Goal: Task Accomplishment & Management: Complete application form

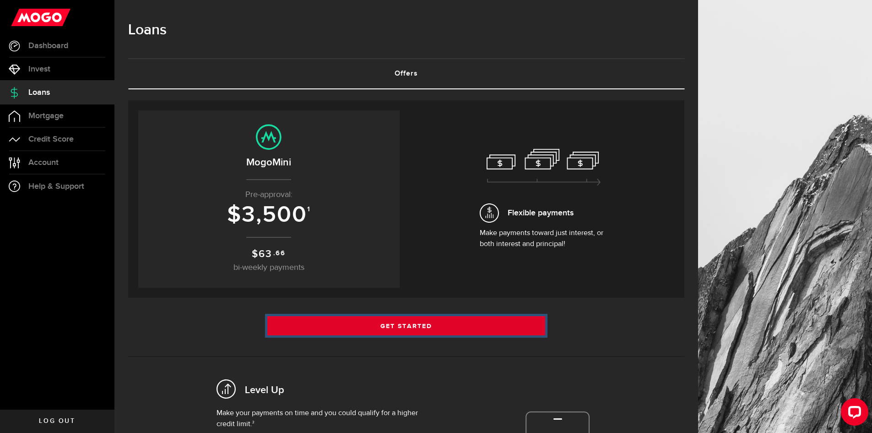
click at [434, 321] on link "Get Started" at bounding box center [406, 325] width 278 height 19
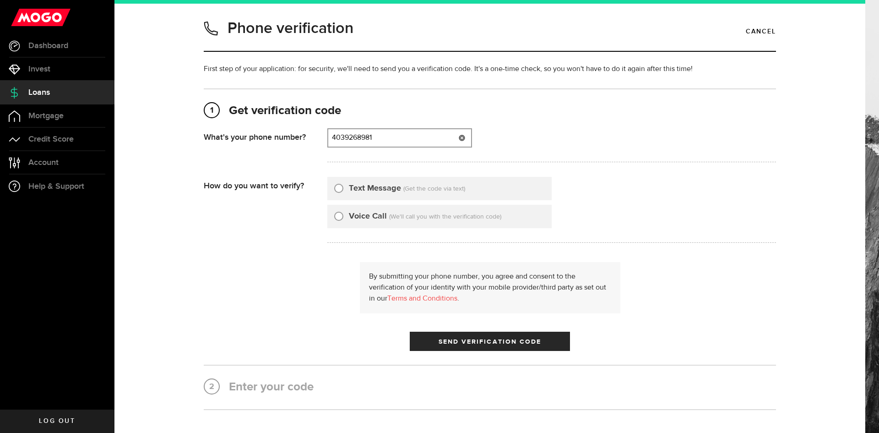
type input "4039268981"
click at [336, 189] on input "Text Message" at bounding box center [338, 186] width 9 height 9
radio input "true"
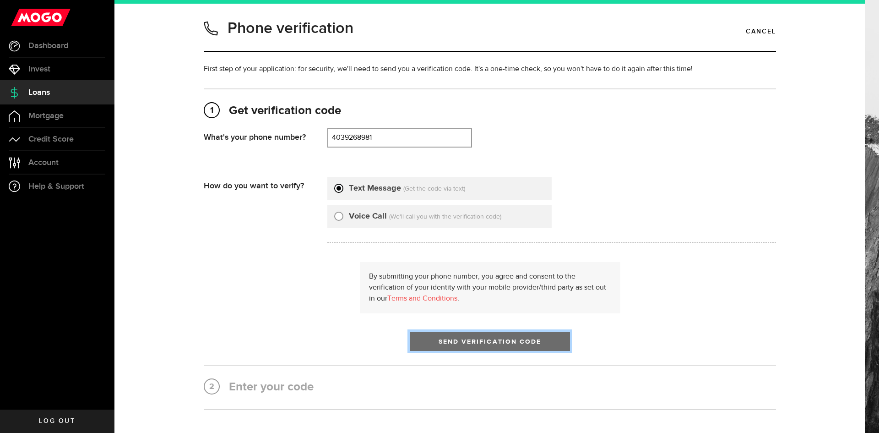
click at [468, 337] on button "Send Verification Code" at bounding box center [490, 341] width 160 height 19
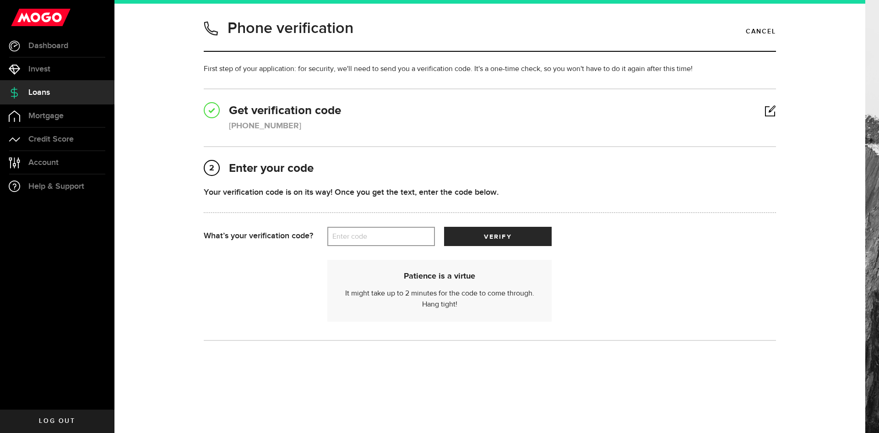
click at [359, 241] on label "Enter code" at bounding box center [381, 236] width 108 height 19
click at [359, 241] on input "Enter code" at bounding box center [381, 236] width 108 height 19
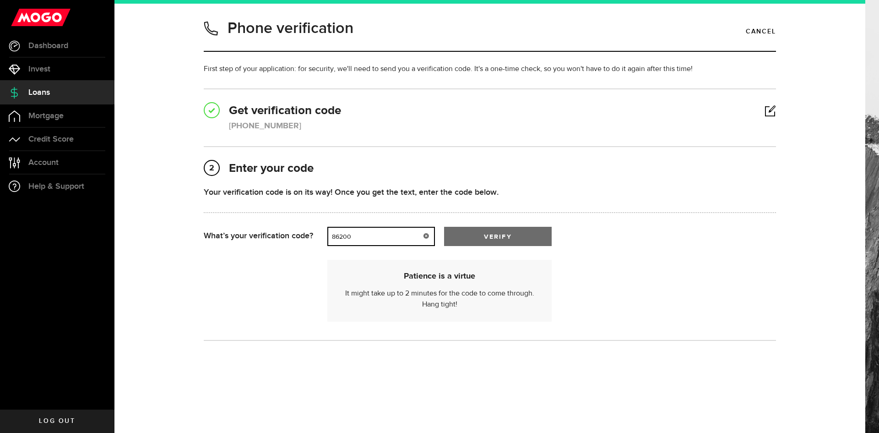
type input "86200"
click at [492, 240] on span "submit" at bounding box center [498, 239] width 12 height 12
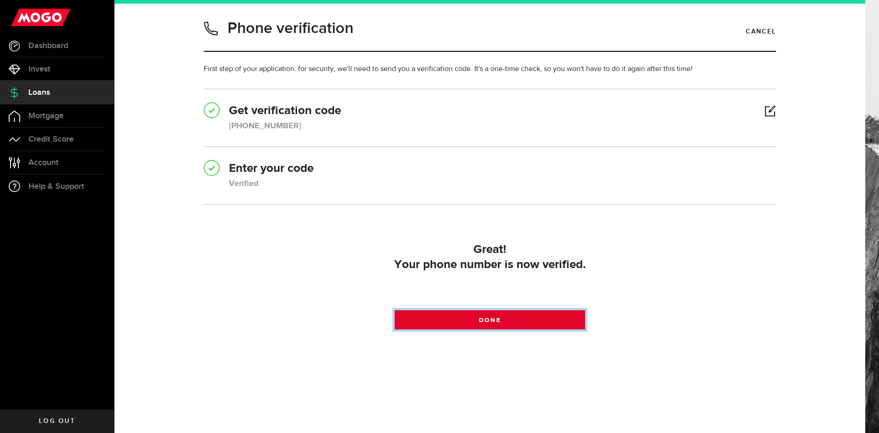
click at [462, 324] on link "Done" at bounding box center [490, 319] width 191 height 19
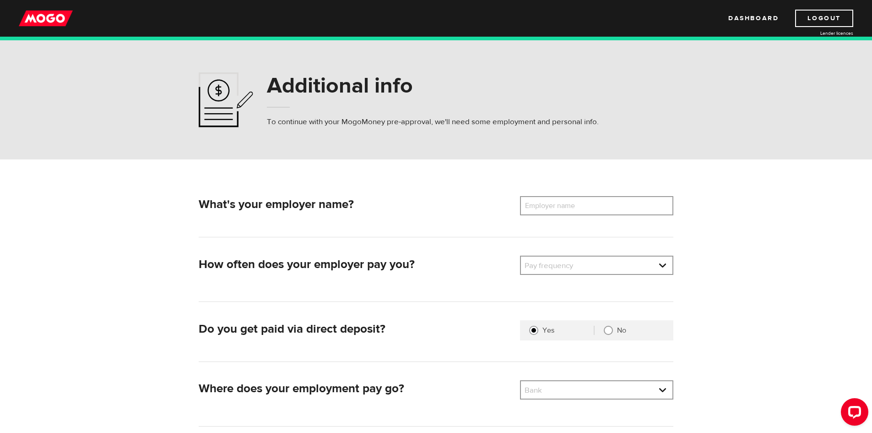
click at [563, 213] on label "Employer name" at bounding box center [557, 205] width 74 height 19
click at [563, 213] on input "Employer name" at bounding box center [596, 205] width 153 height 19
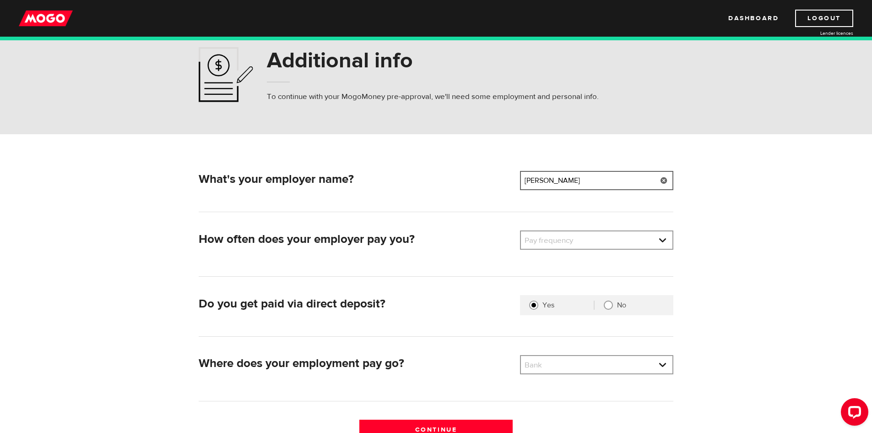
scroll to position [46, 0]
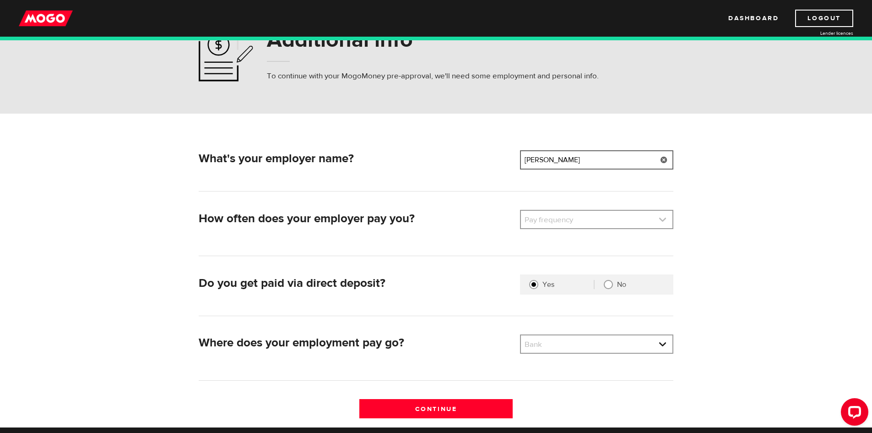
type input "Cochrane GM"
click at [544, 214] on link at bounding box center [597, 219] width 152 height 17
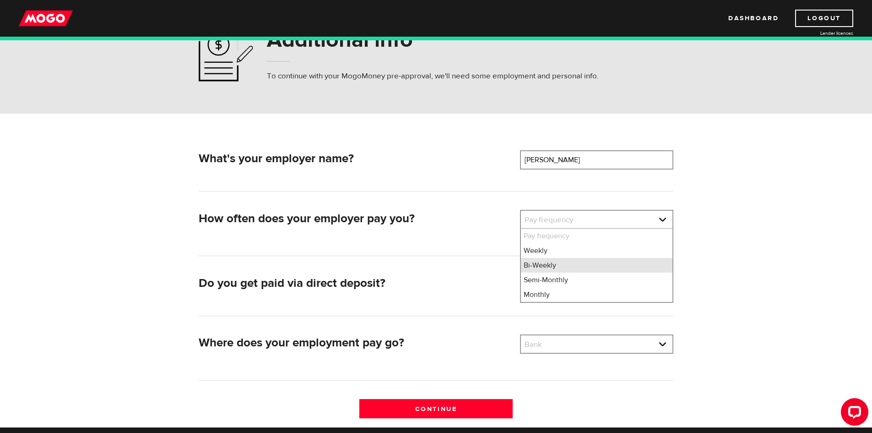
click at [550, 270] on li "Bi-Weekly" at bounding box center [597, 265] width 152 height 15
select select "2"
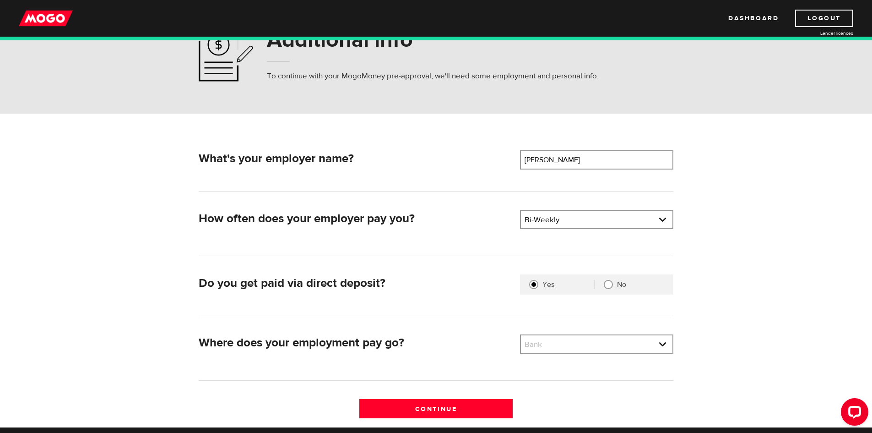
scroll to position [137, 0]
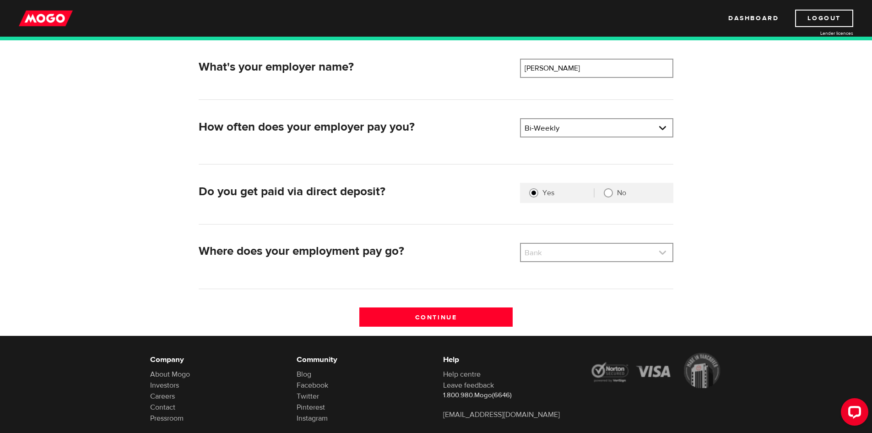
click at [572, 251] on link at bounding box center [597, 252] width 152 height 17
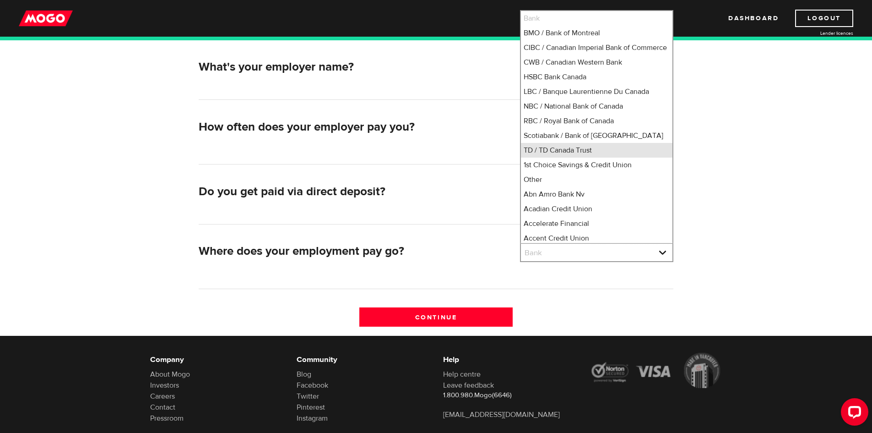
click at [576, 158] on li "TD / TD Canada Trust" at bounding box center [597, 150] width 152 height 15
select select "9"
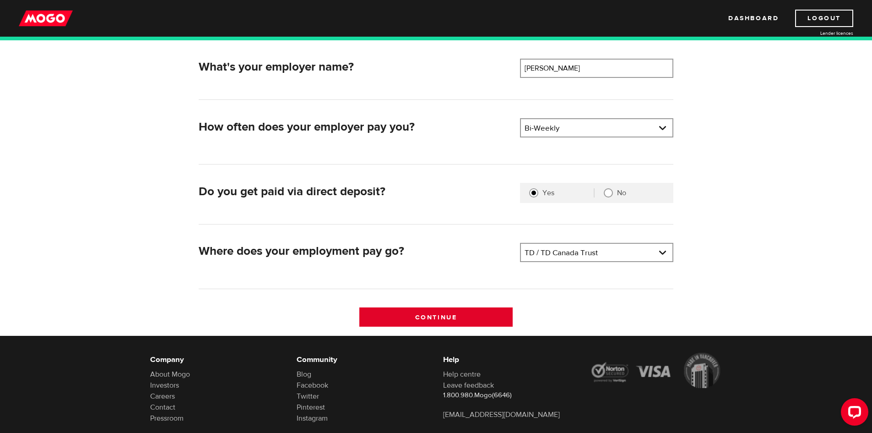
click at [440, 320] on input "Continue" at bounding box center [435, 316] width 153 height 19
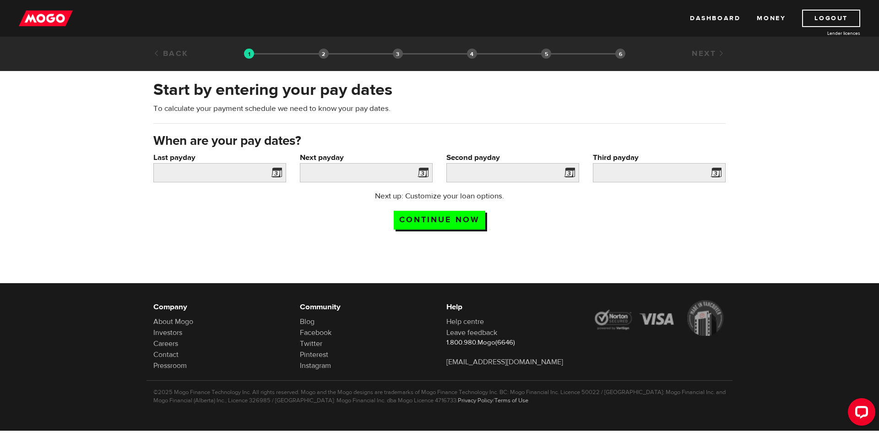
click at [275, 174] on span at bounding box center [275, 174] width 14 height 15
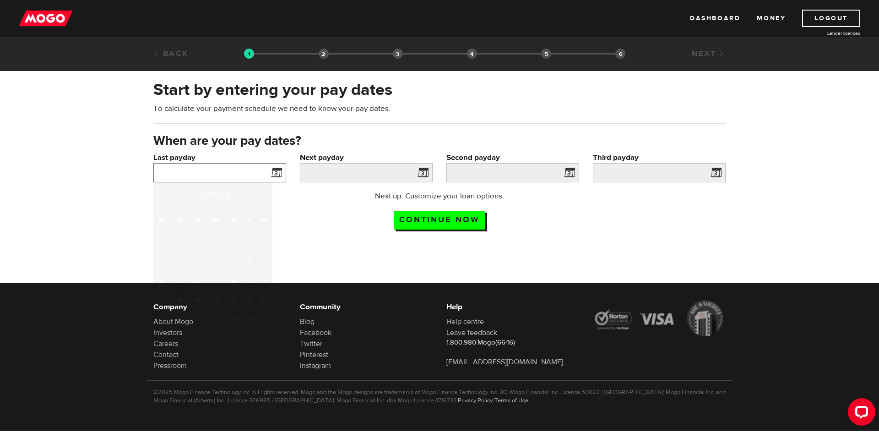
click at [261, 176] on input "Last payday" at bounding box center [219, 172] width 133 height 19
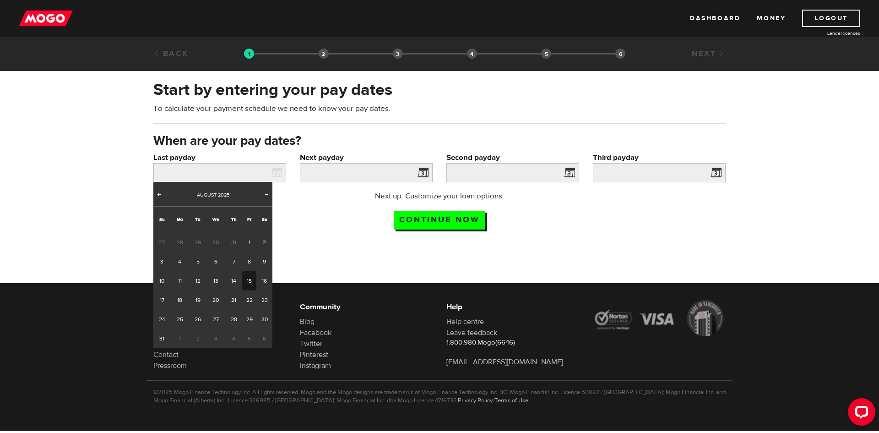
click at [244, 282] on link "15" at bounding box center [249, 280] width 14 height 19
type input "[DATE]"
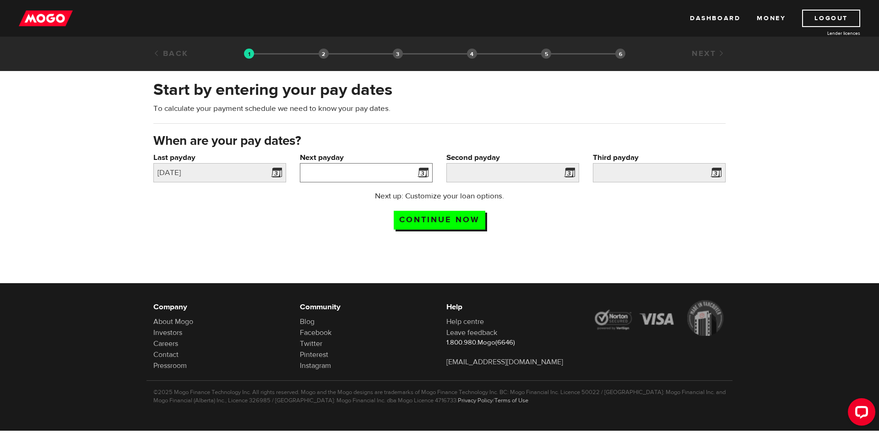
click at [347, 173] on input "Next payday" at bounding box center [366, 172] width 133 height 19
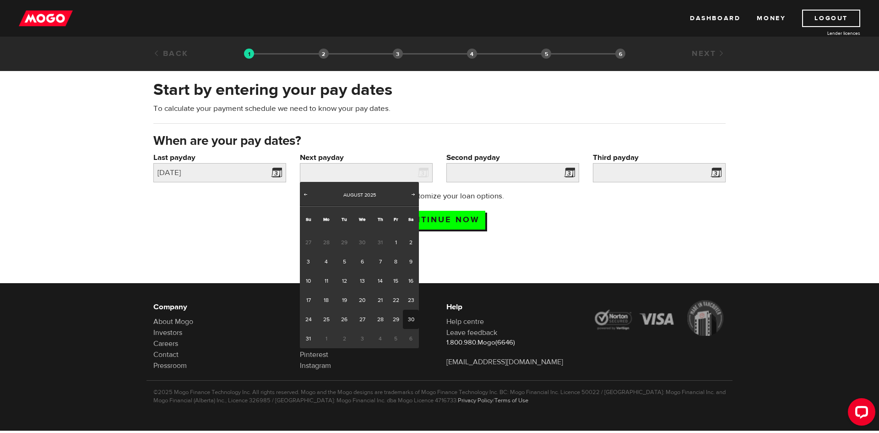
click at [405, 320] on link "30" at bounding box center [411, 319] width 16 height 19
type input "2025/08/30"
type input "2025/9/13"
type input "2025/9/27"
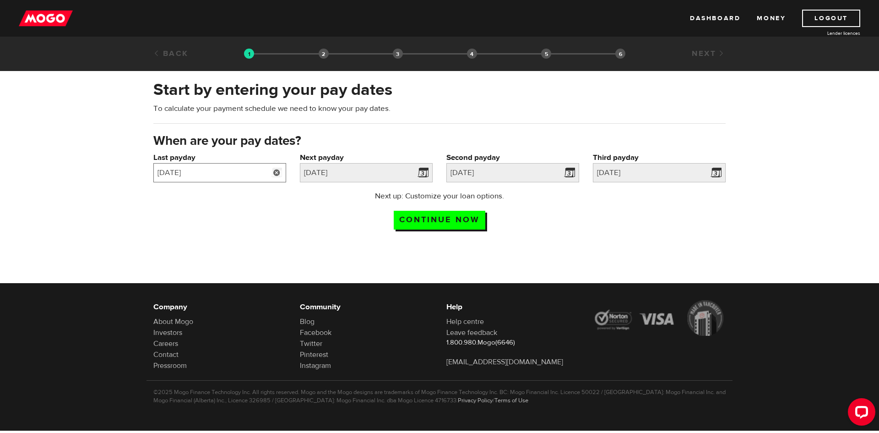
click at [257, 178] on input "2025/08/15" at bounding box center [219, 172] width 133 height 19
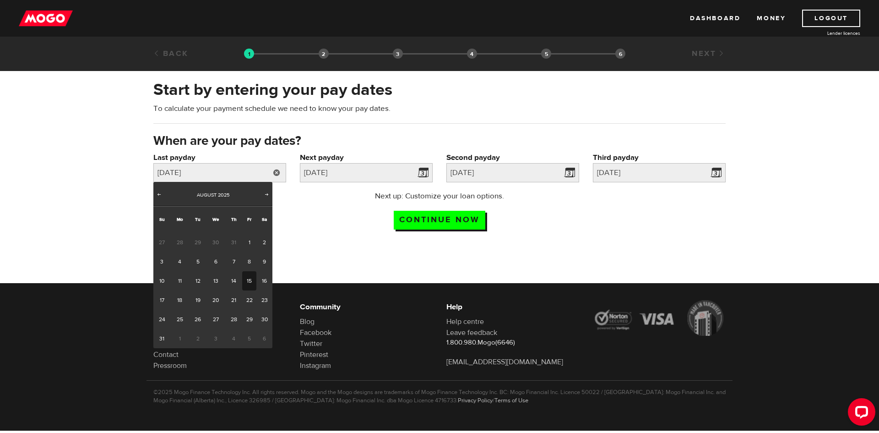
click at [218, 243] on span "30" at bounding box center [216, 242] width 19 height 19
click at [160, 191] on span "Prev" at bounding box center [158, 194] width 7 height 7
click at [220, 316] on link "30" at bounding box center [216, 319] width 19 height 19
type input "2025/07/30"
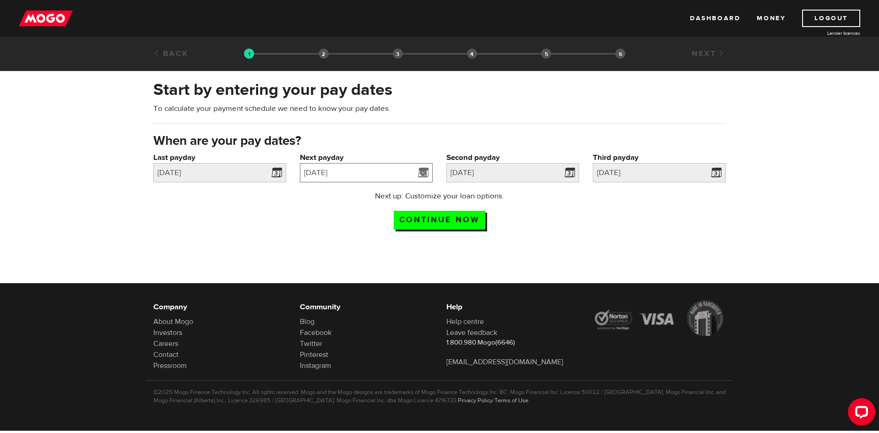
click at [348, 176] on input "2025/08/30" at bounding box center [366, 172] width 133 height 19
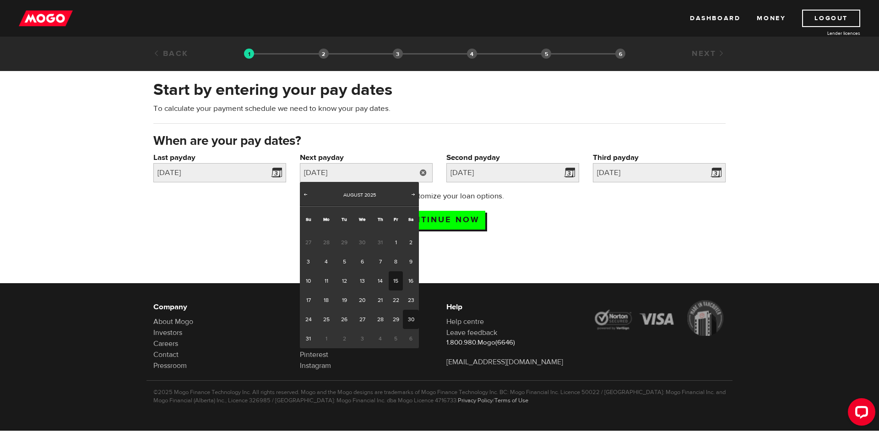
click at [393, 281] on link "15" at bounding box center [396, 280] width 14 height 19
type input "2025/08/15"
type input "2025/8/29"
type input "2025/9/12"
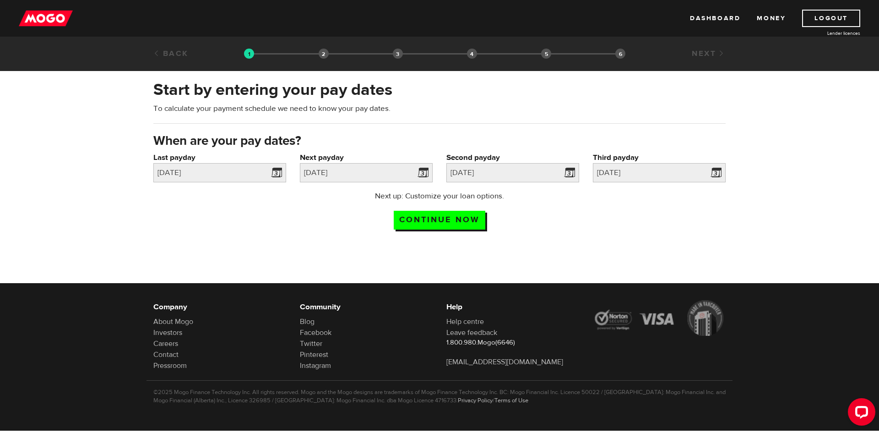
click at [614, 219] on div "Next up: Customize your loan options. Continue now" at bounding box center [440, 214] width 586 height 46
click at [478, 223] on input "Continue now" at bounding box center [440, 220] width 92 height 19
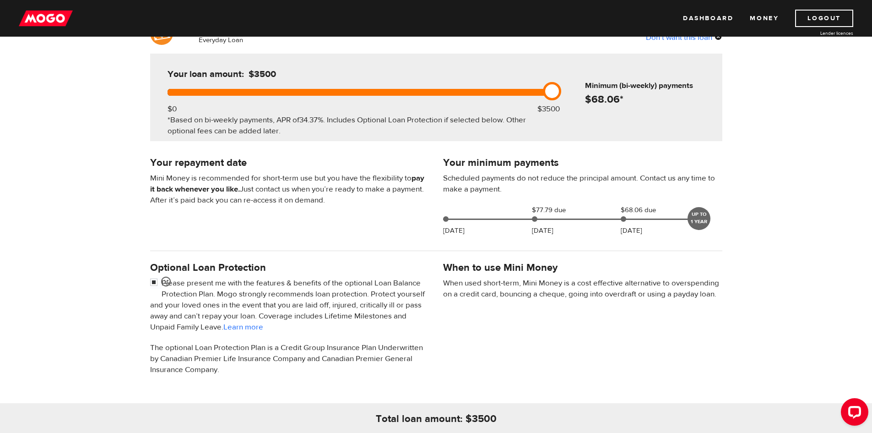
scroll to position [92, 0]
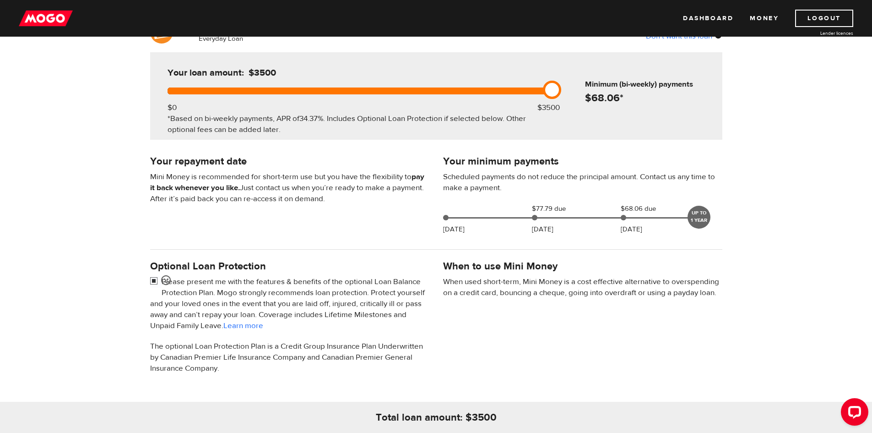
click at [153, 280] on input "checkbox" at bounding box center [155, 281] width 11 height 11
checkbox input "false"
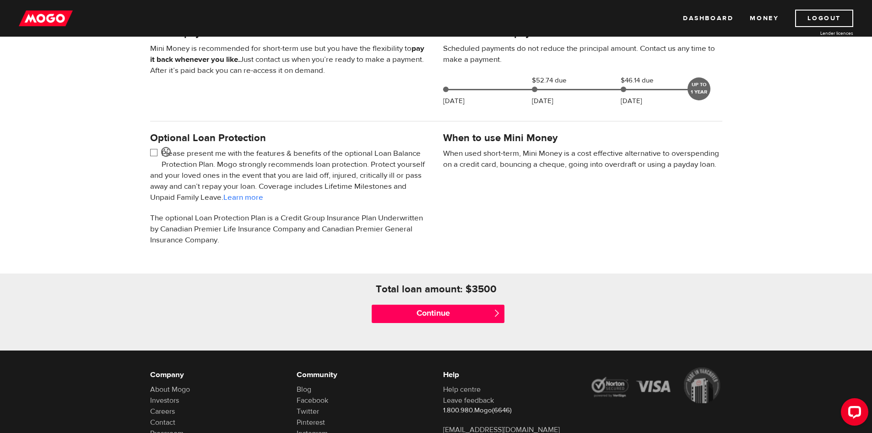
scroll to position [229, 0]
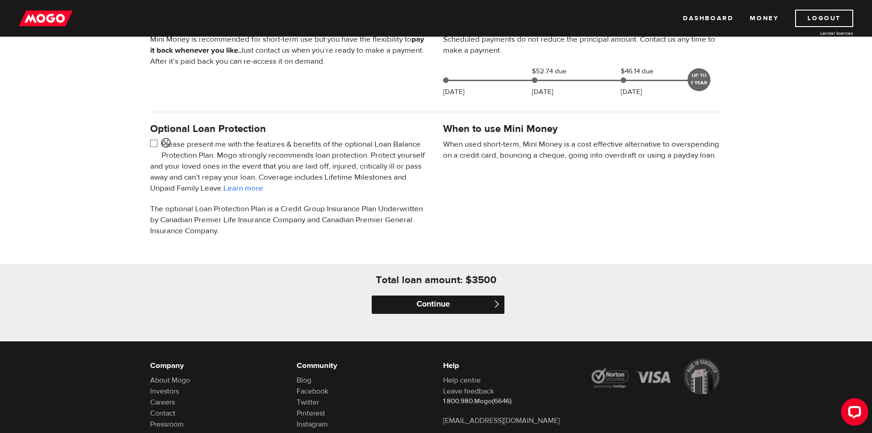
click at [450, 305] on input "Continue" at bounding box center [438, 304] width 133 height 18
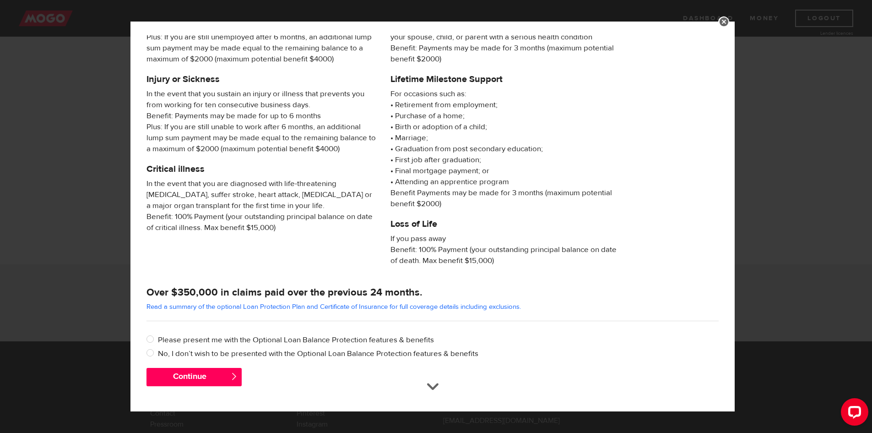
scroll to position [74, 0]
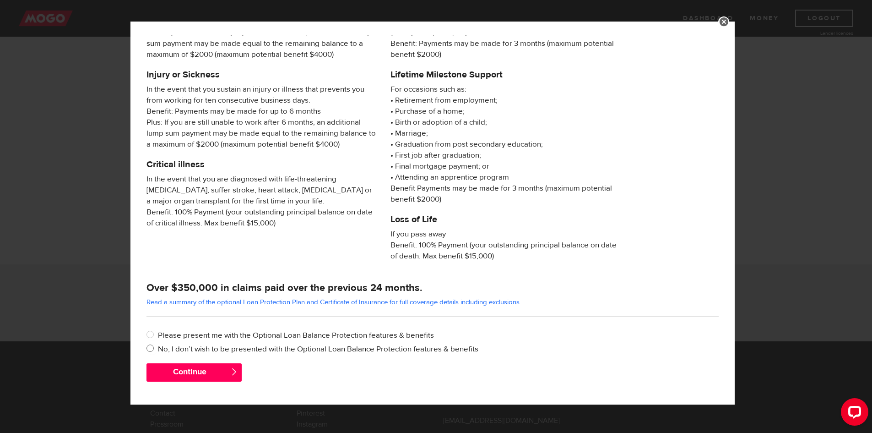
click at [150, 349] on input "No, I don’t wish to be presented with the Optional Loan Balance Protection feat…" at bounding box center [152, 348] width 11 height 11
radio input "true"
click at [185, 366] on button "Continue" at bounding box center [194, 372] width 95 height 18
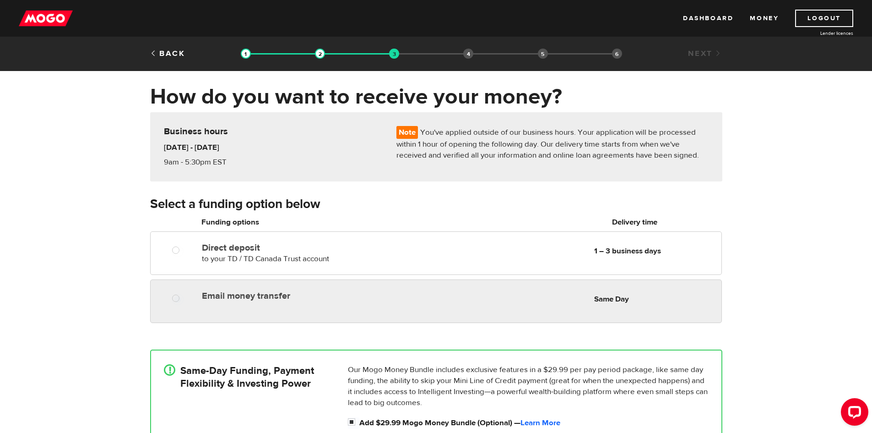
radio input "true"
click at [333, 292] on label "Email money transfer" at bounding box center [307, 295] width 211 height 11
click at [184, 294] on input "Email money transfer" at bounding box center [177, 299] width 11 height 11
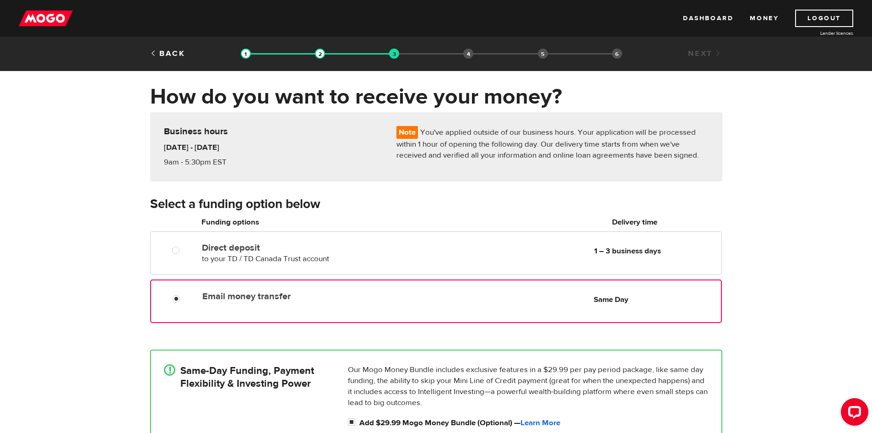
click at [105, 201] on div "How do you want to receive your money? Note You've applied outside of our busin…" at bounding box center [436, 288] width 872 height 411
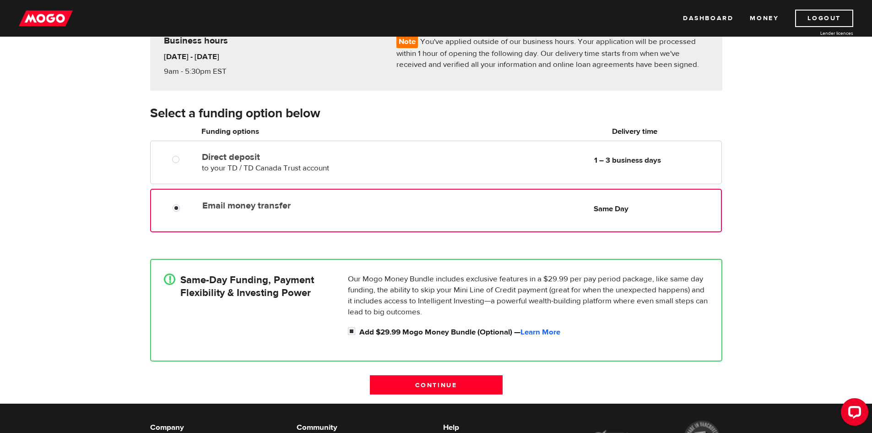
scroll to position [137, 0]
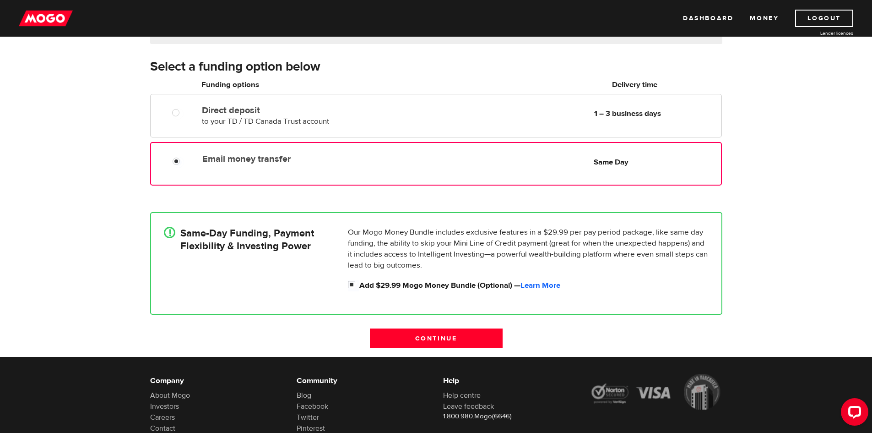
click at [356, 285] on input "Add $29.99 Mogo Money Bundle (Optional) — Learn More" at bounding box center [353, 285] width 11 height 11
checkbox input "false"
radio input "false"
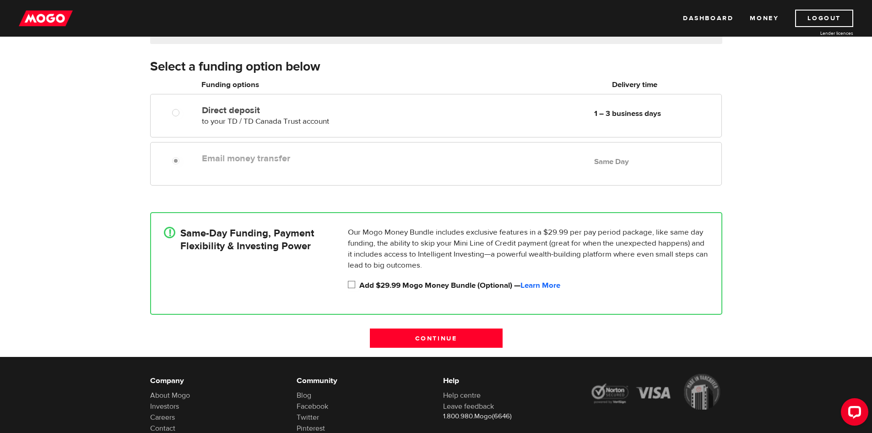
click at [354, 285] on input "Add $29.99 Mogo Money Bundle (Optional) — Learn More" at bounding box center [353, 285] width 11 height 11
checkbox input "true"
click at [422, 332] on input "Continue" at bounding box center [436, 337] width 133 height 19
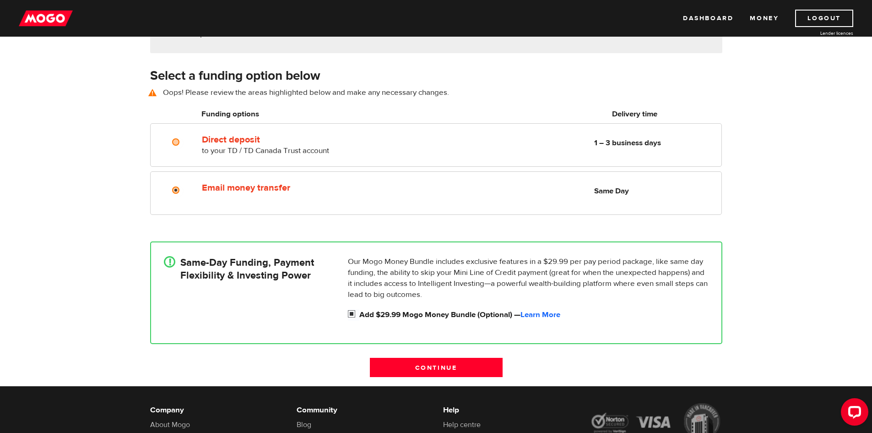
scroll to position [127, 0]
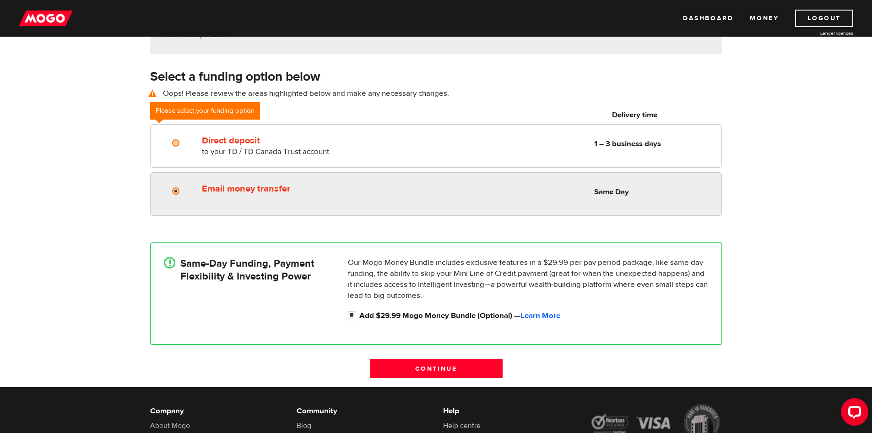
radio input "true"
click at [184, 190] on input "Email money transfer" at bounding box center [177, 191] width 11 height 11
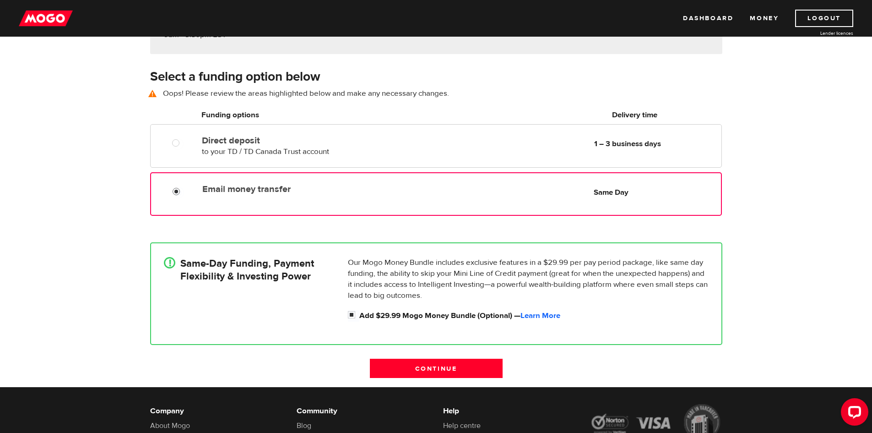
click at [178, 195] on input "Email money transfer" at bounding box center [178, 192] width 11 height 11
click at [478, 365] on input "Continue" at bounding box center [436, 368] width 133 height 19
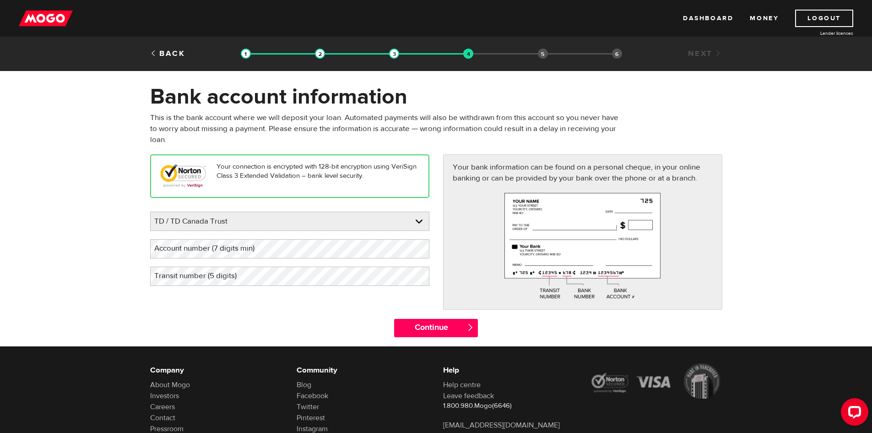
click at [260, 249] on label "Account number (7 digits min)" at bounding box center [211, 248] width 123 height 19
click at [252, 281] on label "Transit number (5 digits)" at bounding box center [202, 276] width 105 height 19
click at [430, 327] on input "Continue" at bounding box center [436, 328] width 84 height 18
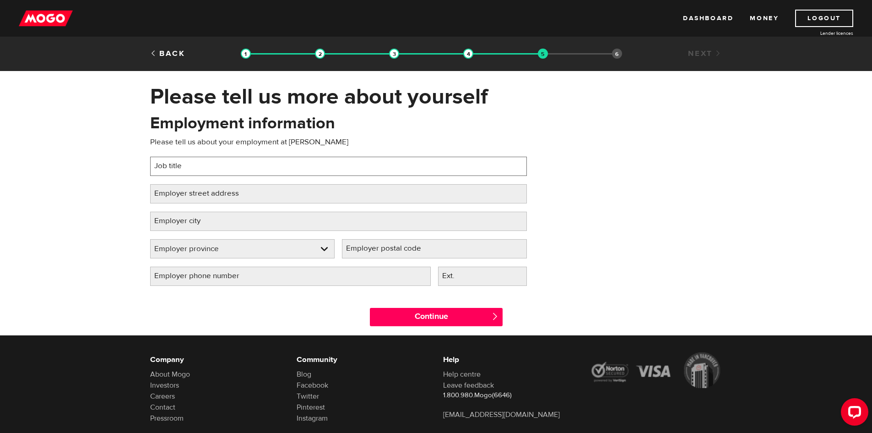
click at [277, 165] on input "Job title" at bounding box center [338, 166] width 377 height 19
type input "Finance Manager"
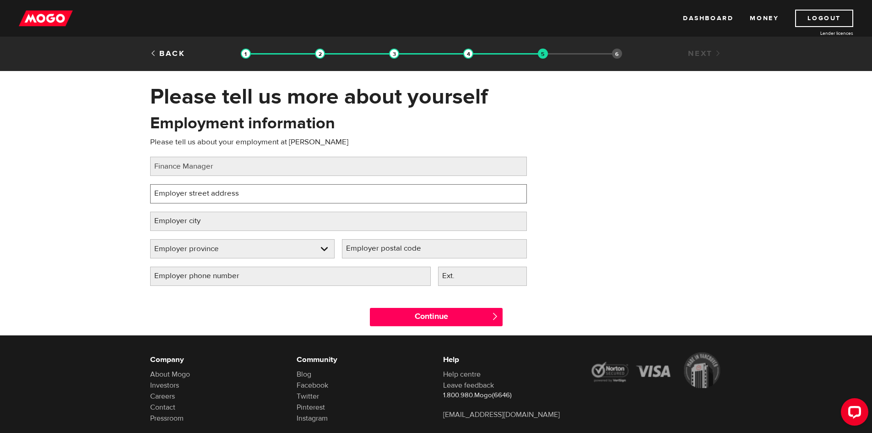
click at [356, 200] on input "Employer street address" at bounding box center [338, 193] width 377 height 19
type input "2 westside drive"
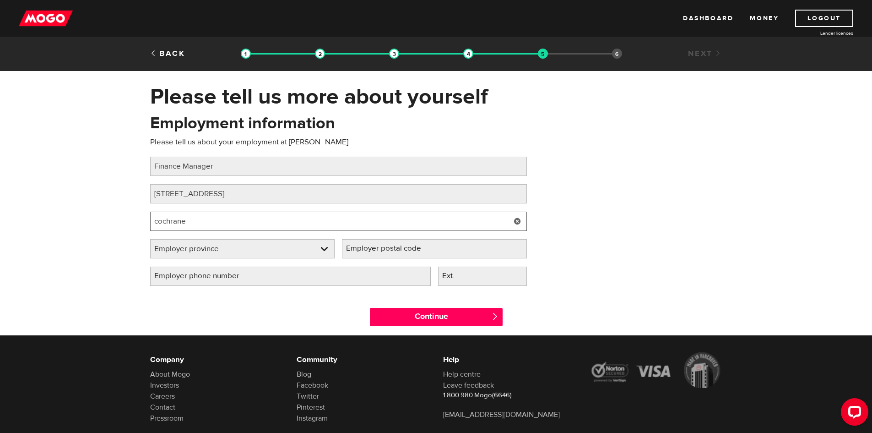
type input "cochrane"
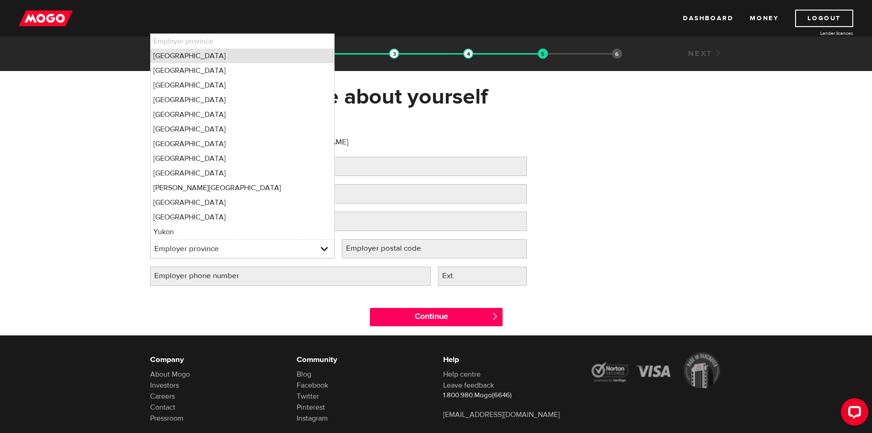
click at [179, 56] on li "Alberta" at bounding box center [243, 56] width 184 height 15
select select "AB"
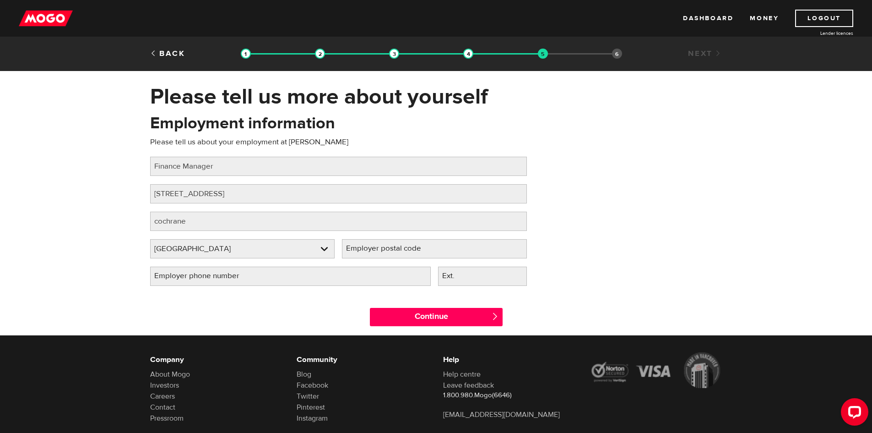
click at [386, 251] on label "Employer postal code" at bounding box center [391, 248] width 98 height 19
click at [386, 251] on input "Employer postal code" at bounding box center [434, 248] width 185 height 19
type input "t4c1m1"
click at [385, 284] on input "Employer phone number" at bounding box center [290, 276] width 281 height 19
type input "(403) 851-5310"
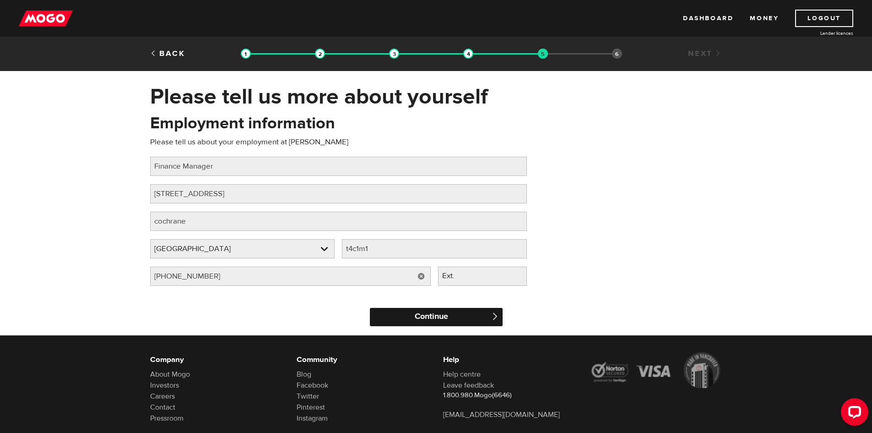
click at [399, 315] on input "Continue" at bounding box center [436, 317] width 133 height 18
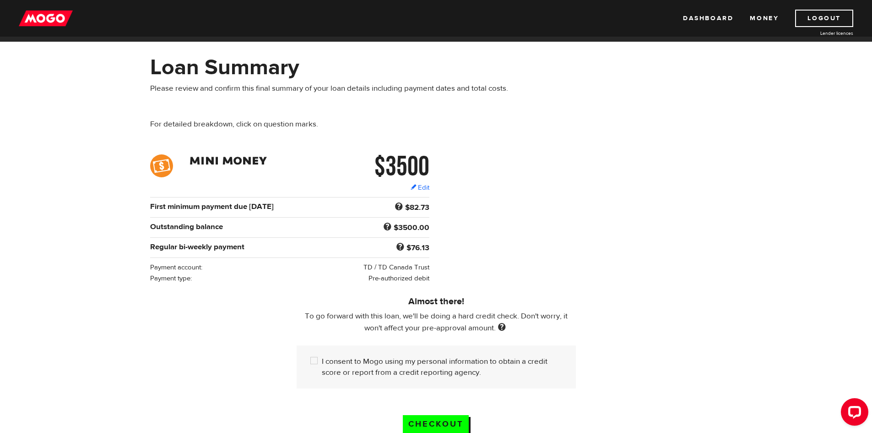
scroll to position [46, 0]
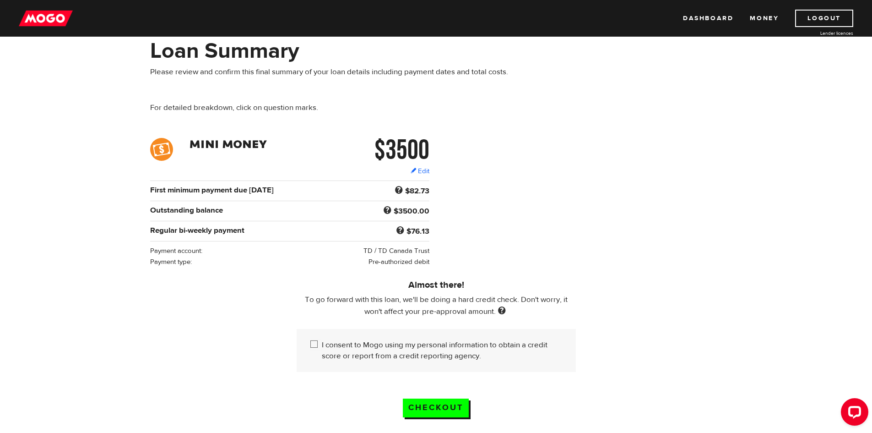
click at [314, 345] on input "I consent to Mogo using my personal information to obtain a credit score or rep…" at bounding box center [315, 344] width 11 height 11
checkbox input "true"
click at [417, 399] on input "Checkout" at bounding box center [436, 407] width 66 height 19
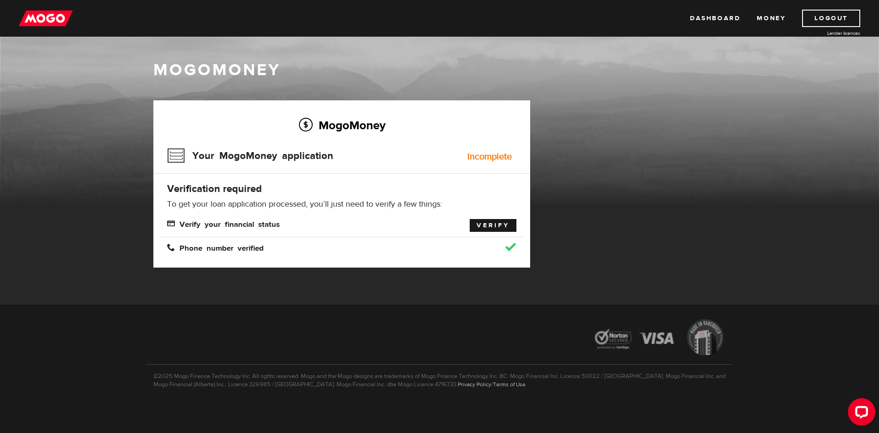
click at [484, 226] on link "Verify" at bounding box center [493, 225] width 47 height 13
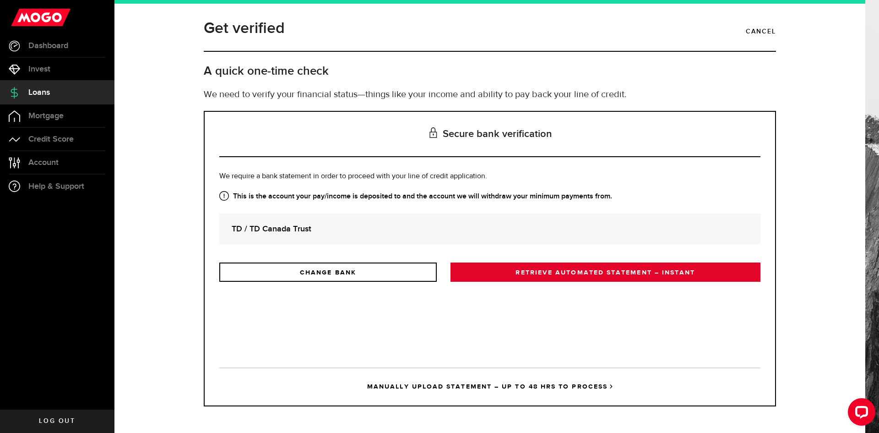
click at [570, 275] on link "RETRIEVE AUTOMATED STATEMENT – INSTANT" at bounding box center [606, 271] width 310 height 19
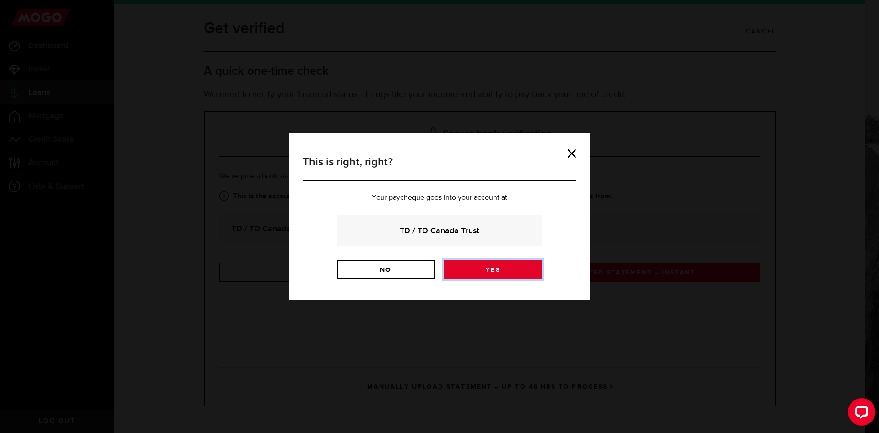
click at [483, 267] on link "Yes" at bounding box center [493, 269] width 98 height 19
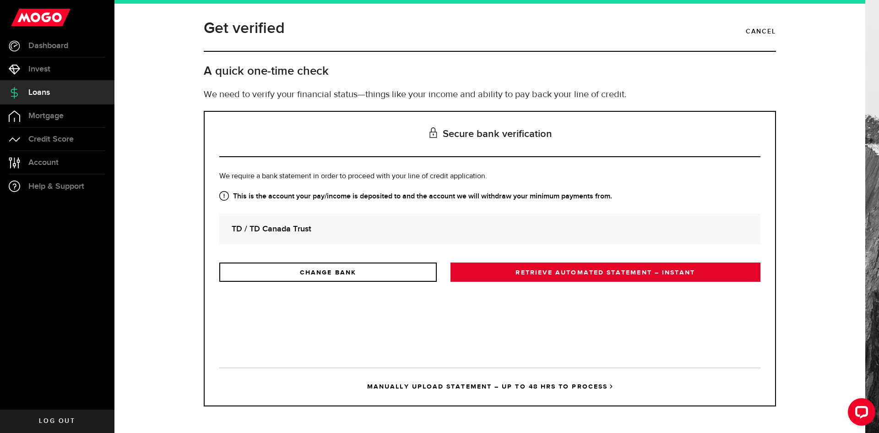
click at [520, 278] on link "RETRIEVE AUTOMATED STATEMENT – INSTANT" at bounding box center [606, 271] width 310 height 19
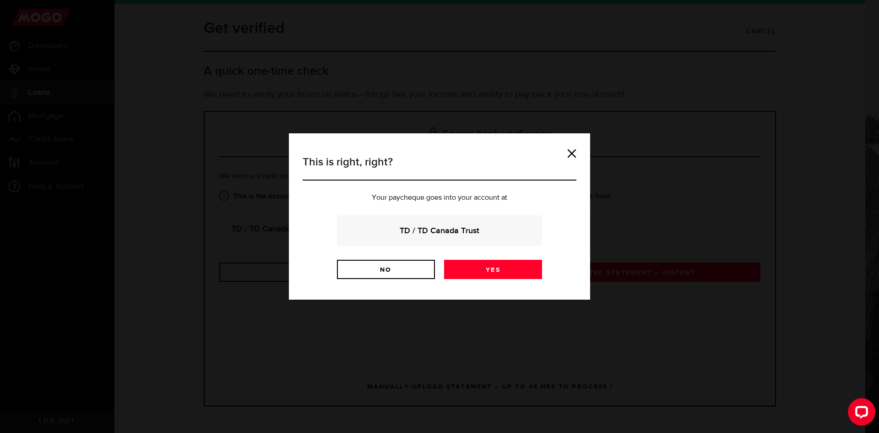
click at [458, 226] on strong "TD / TD Canada Trust" at bounding box center [439, 230] width 180 height 12
click at [477, 279] on div "This is right, right? Your paycheque goes into your account at TD / TD Canada T…" at bounding box center [439, 216] width 283 height 139
click at [479, 275] on link "Yes" at bounding box center [493, 269] width 98 height 19
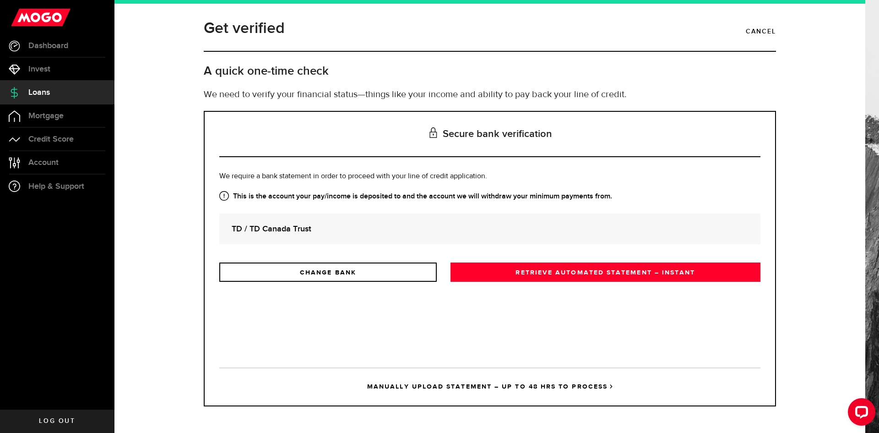
click at [560, 384] on link "MANUALLY UPLOAD STATEMENT – UP TO 48 HRS TO PROCESS" at bounding box center [489, 386] width 541 height 38
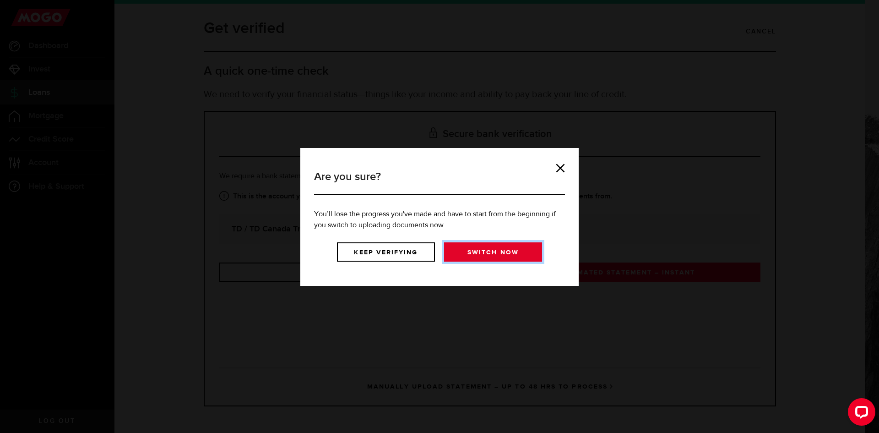
click at [473, 255] on link "Switch now" at bounding box center [493, 251] width 98 height 19
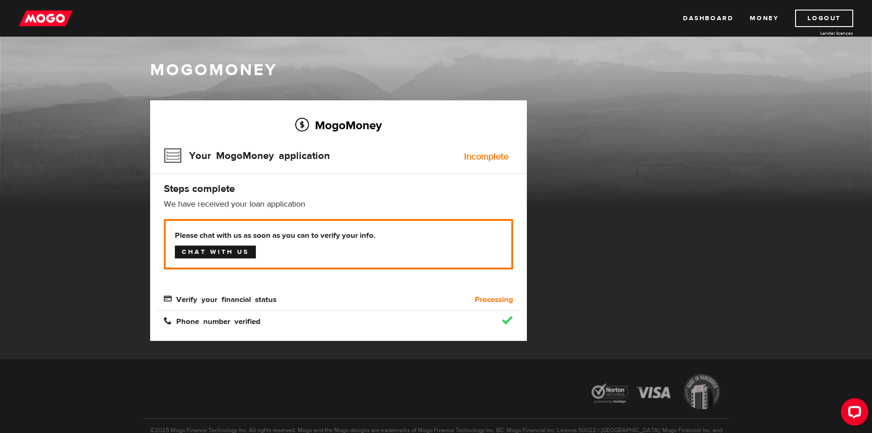
click at [209, 252] on link "Chat with us" at bounding box center [215, 251] width 81 height 13
click at [724, 23] on link "Dashboard" at bounding box center [708, 18] width 50 height 17
click at [569, 151] on div "MogoMoney Your MogoMoney application Expired Your MogoMoney credit decision has…" at bounding box center [436, 229] width 586 height 259
click at [438, 95] on div "MogoMoney" at bounding box center [436, 132] width 872 height 147
click at [754, 21] on link "Money" at bounding box center [764, 18] width 29 height 17
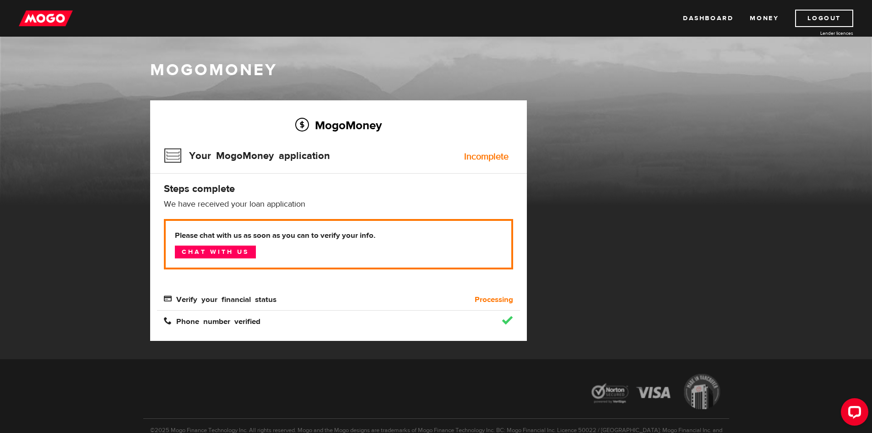
click at [473, 198] on div "MogoMoney Your MogoMoney application Incomplete Steps complete We have received…" at bounding box center [338, 220] width 377 height 240
